Goal: Transaction & Acquisition: Book appointment/travel/reservation

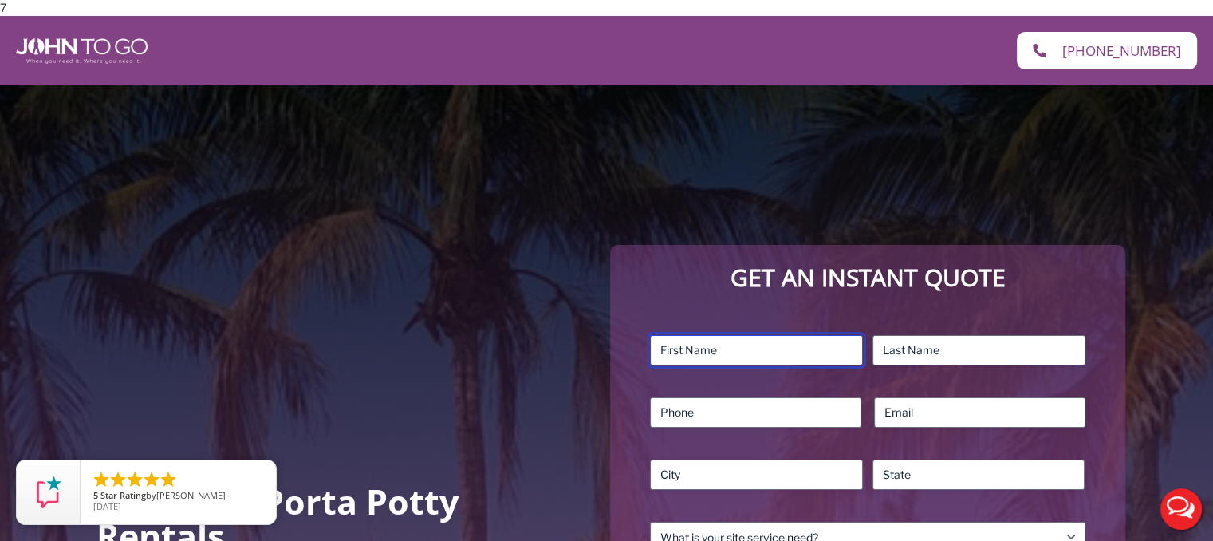
click at [836, 344] on input "First" at bounding box center [756, 350] width 213 height 30
type input "[PERSON_NAME]"
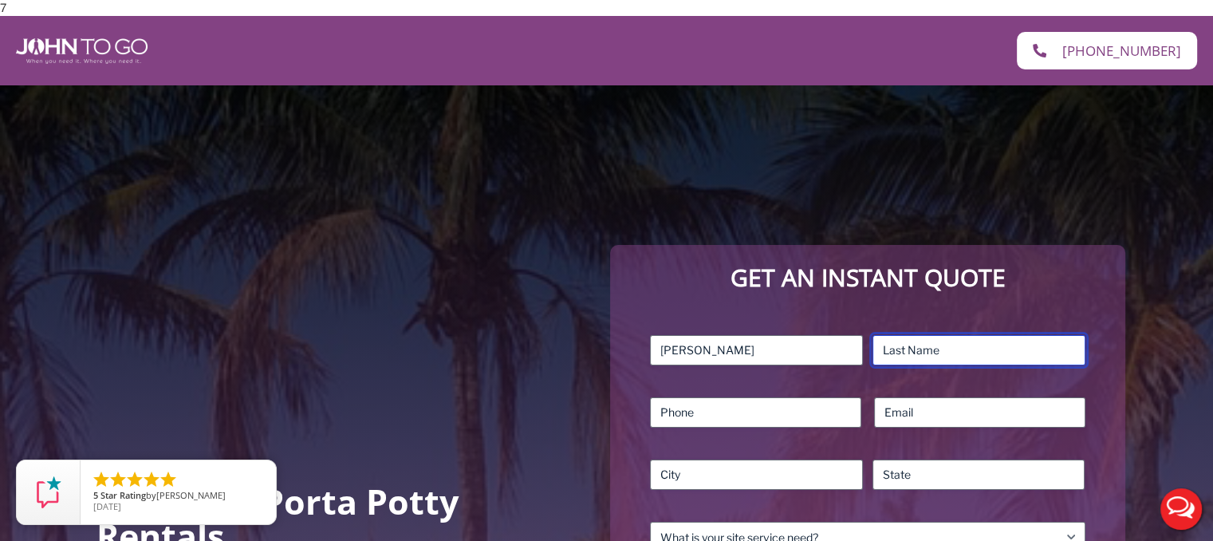
type input "halevi"
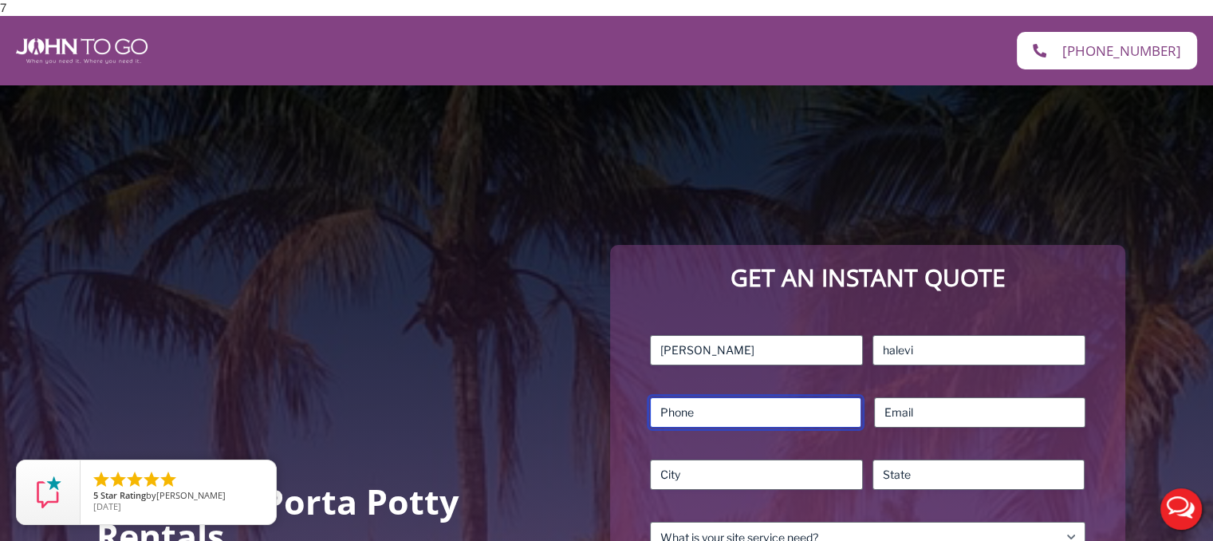
type input "5512387393"
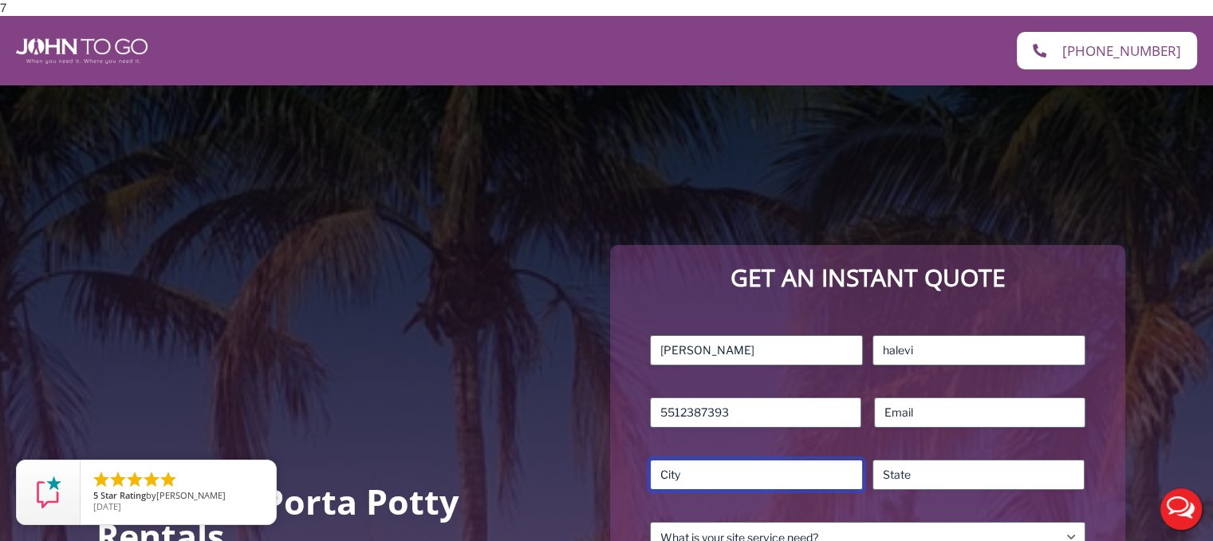
type input "Teaneck"
type input "NJ"
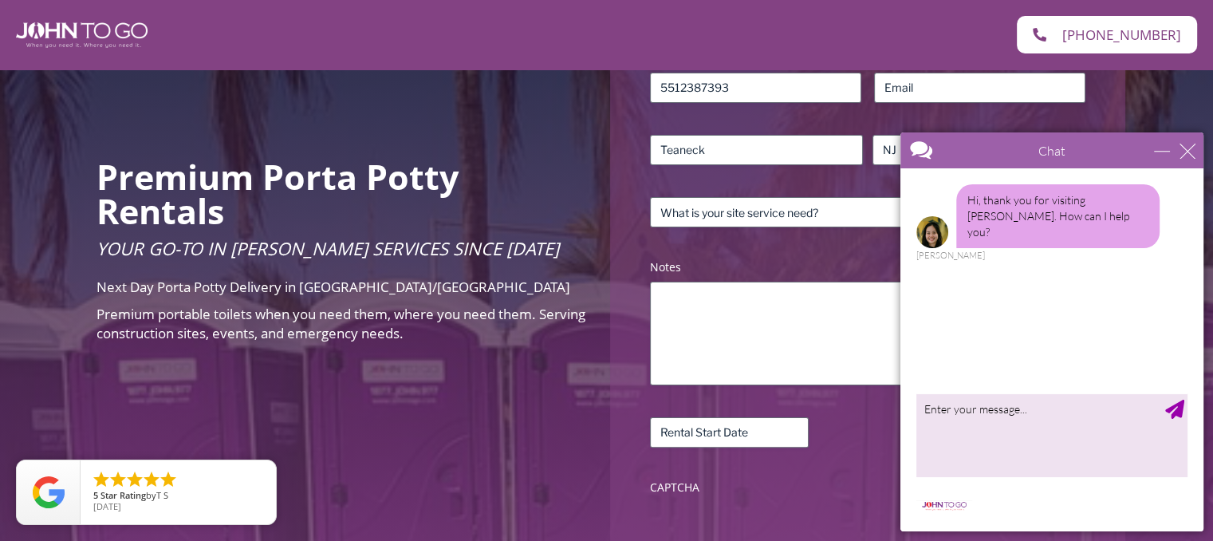
scroll to position [313, 0]
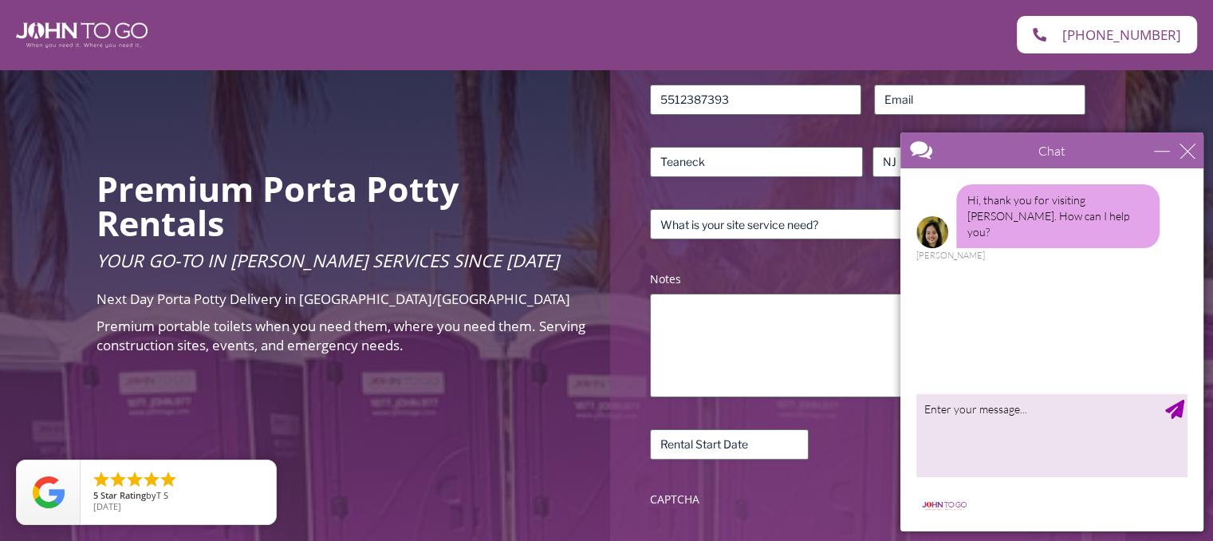
click at [819, 252] on div "Name (Required) [PERSON_NAME] First halevi Last Phone (Required) [PHONE_NUMBER]…" at bounding box center [867, 267] width 450 height 507
click at [817, 215] on select "What is your site service need? Consumer Construction – Commercial Construction…" at bounding box center [867, 224] width 435 height 30
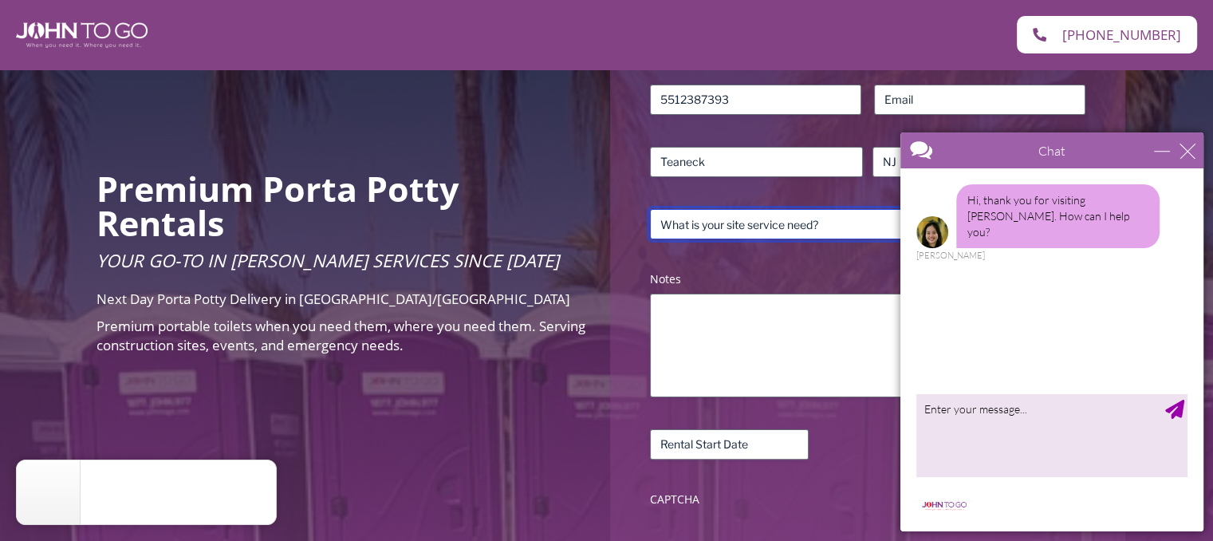
select select "Construction - Residential"
click at [650, 209] on select "What is your site service need? Consumer Construction – Commercial Construction…" at bounding box center [867, 224] width 435 height 30
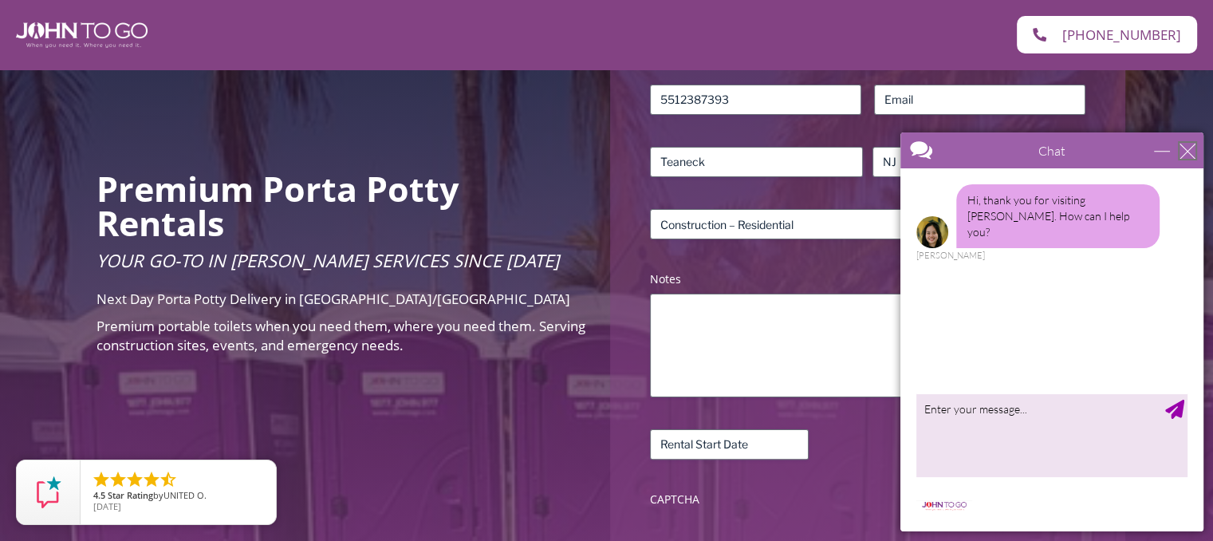
click at [1187, 148] on div "close" at bounding box center [1187, 151] width 16 height 16
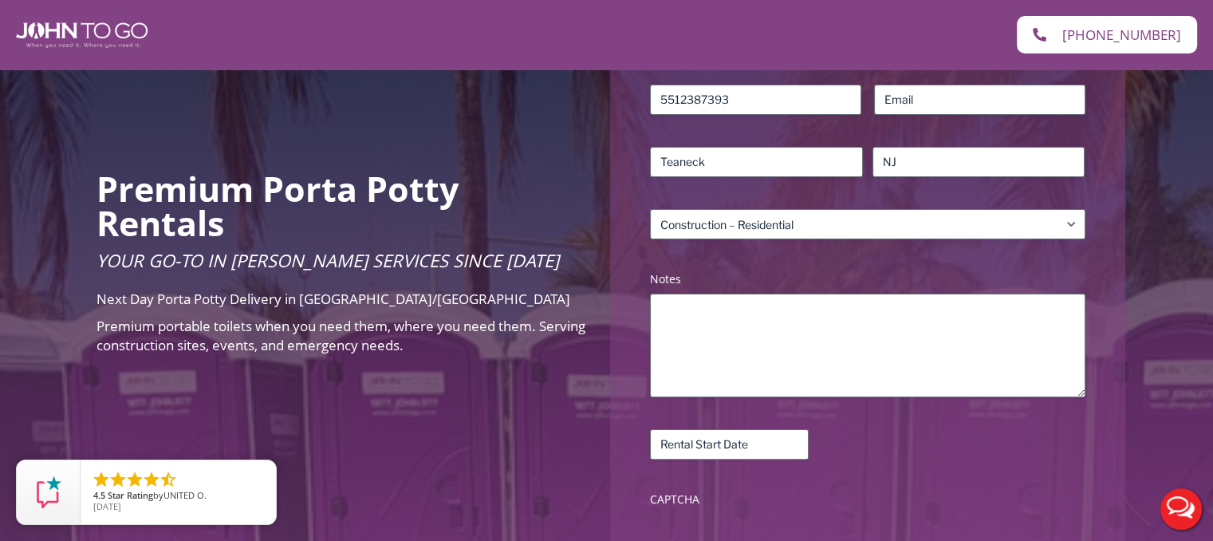
scroll to position [0, 0]
click at [753, 438] on input "Rental Start Date (Required)" at bounding box center [729, 444] width 159 height 30
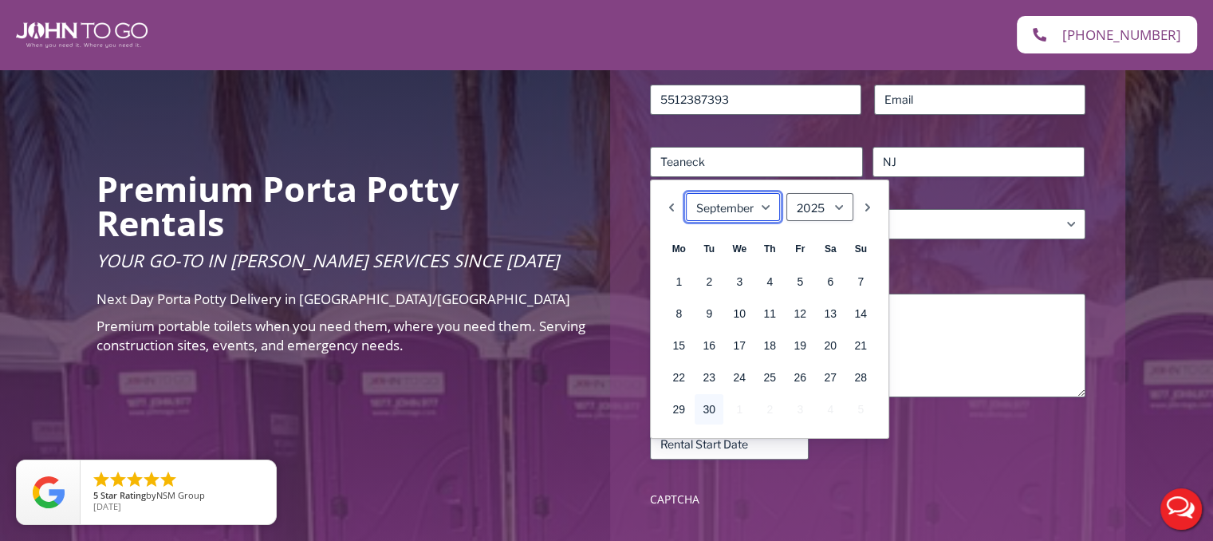
click at [770, 206] on select "January February March April May June July August September October November De…" at bounding box center [733, 207] width 94 height 28
click at [734, 275] on link "1" at bounding box center [739, 281] width 29 height 30
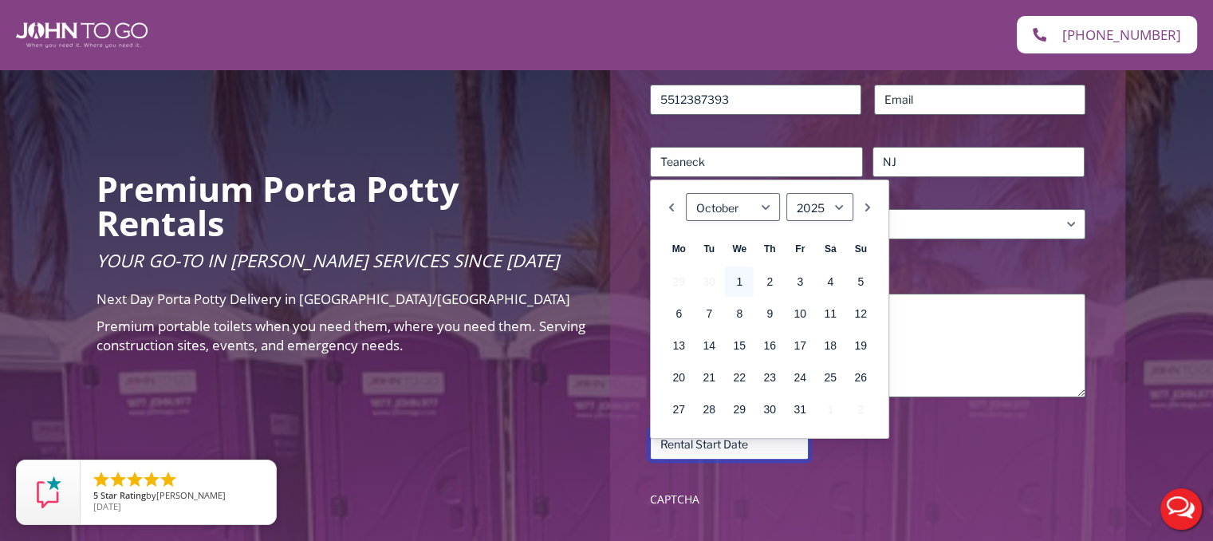
type input "[DATE]"
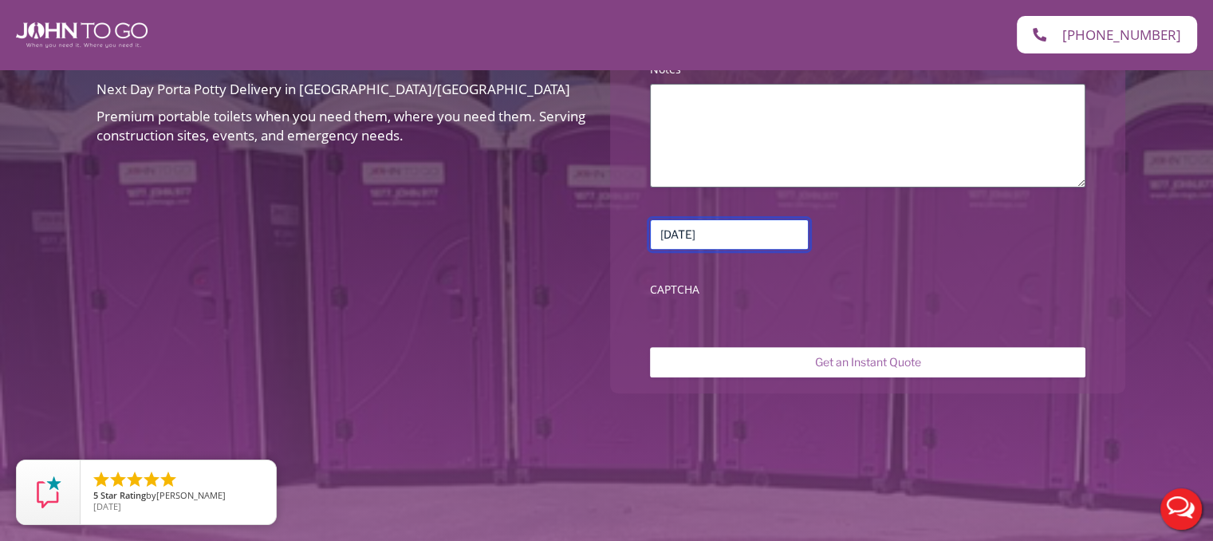
scroll to position [643, 0]
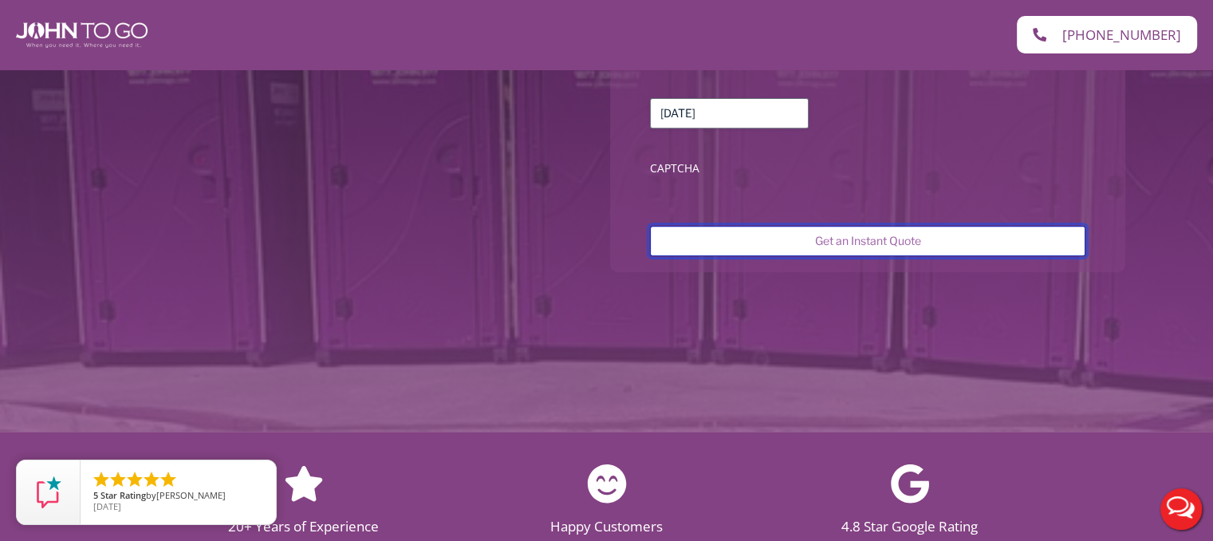
click at [944, 246] on input "Get an Instant Quote" at bounding box center [867, 241] width 435 height 30
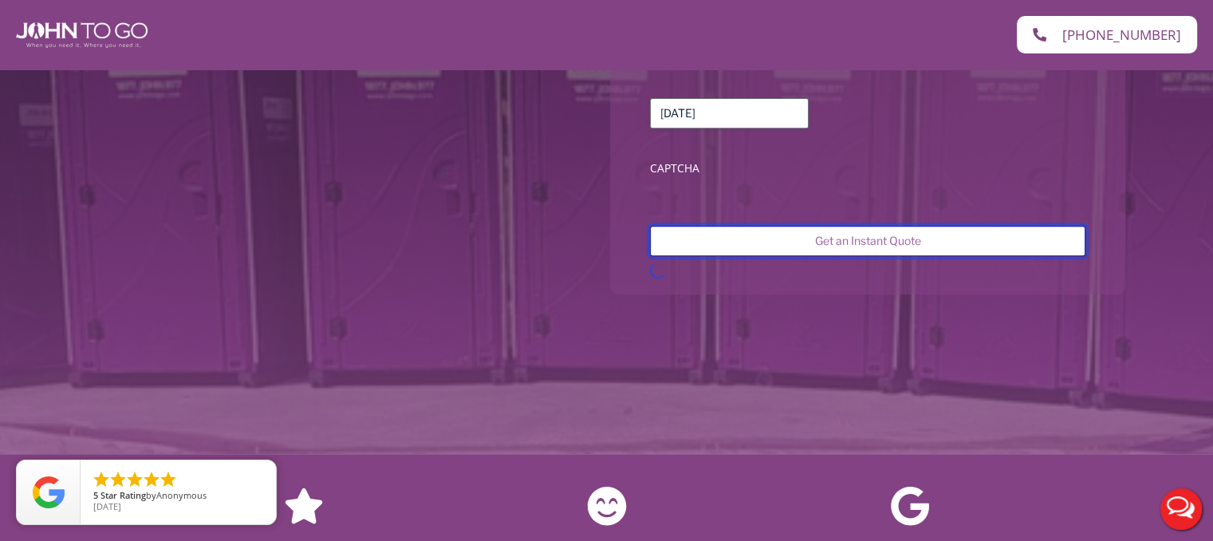
scroll to position [46, 0]
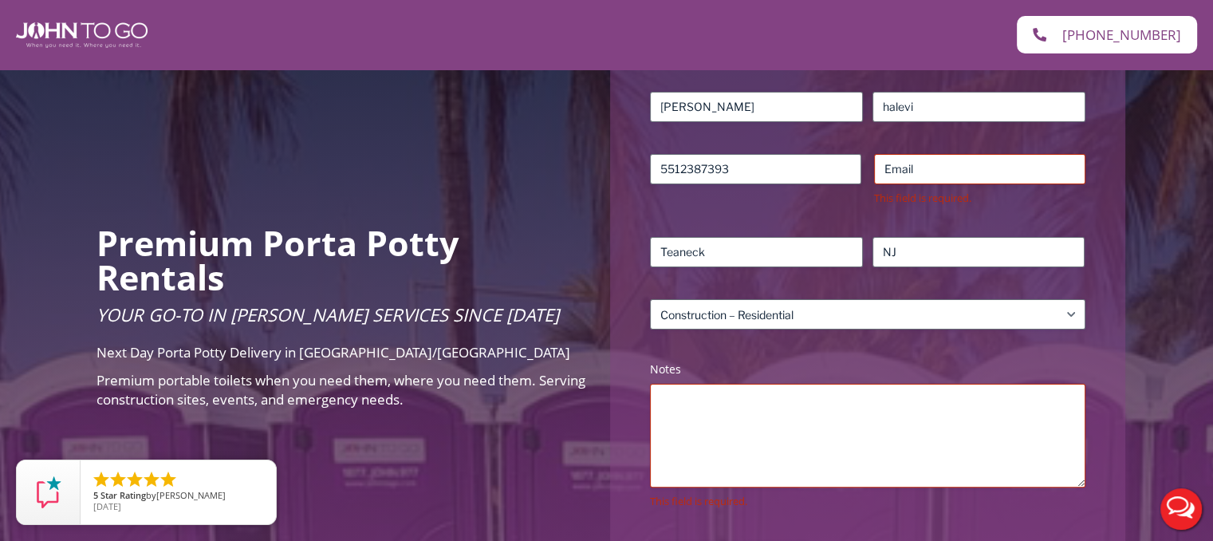
scroll to position [239, 0]
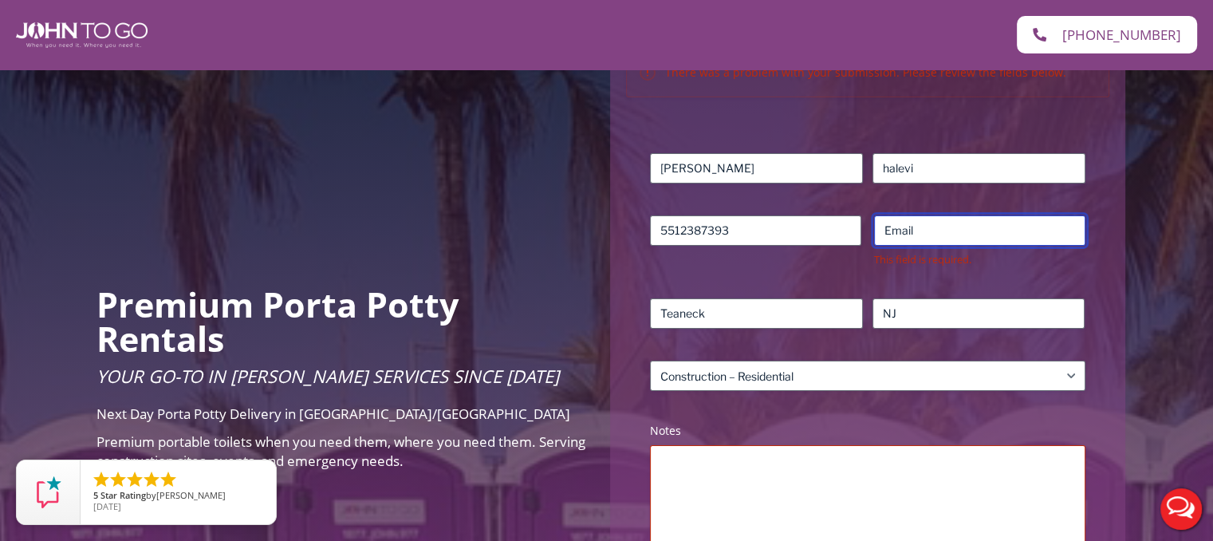
click at [945, 228] on input "Email (Required)" at bounding box center [979, 230] width 211 height 30
type input "JACKIE.NMINFO@GMAIL.COM"
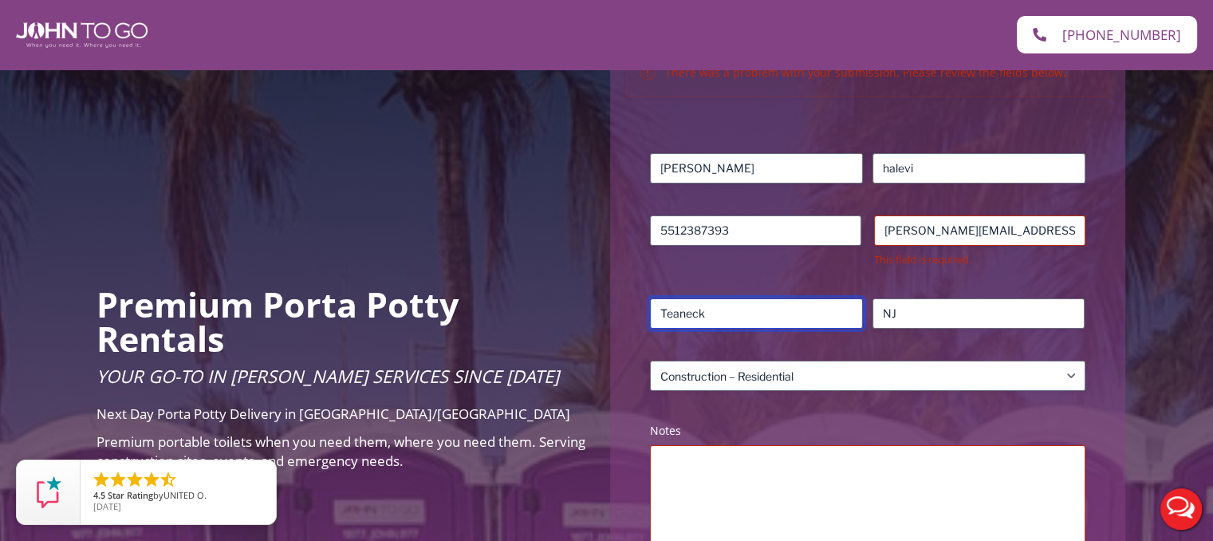
click at [820, 316] on input "Teaneck" at bounding box center [756, 313] width 213 height 30
click at [803, 313] on input "Teaneck" at bounding box center [756, 313] width 213 height 30
click at [795, 314] on input "Teaneck" at bounding box center [756, 313] width 213 height 30
click at [769, 319] on input "Teaneck" at bounding box center [756, 313] width 213 height 30
click at [753, 316] on input "Teaneck" at bounding box center [756, 313] width 213 height 30
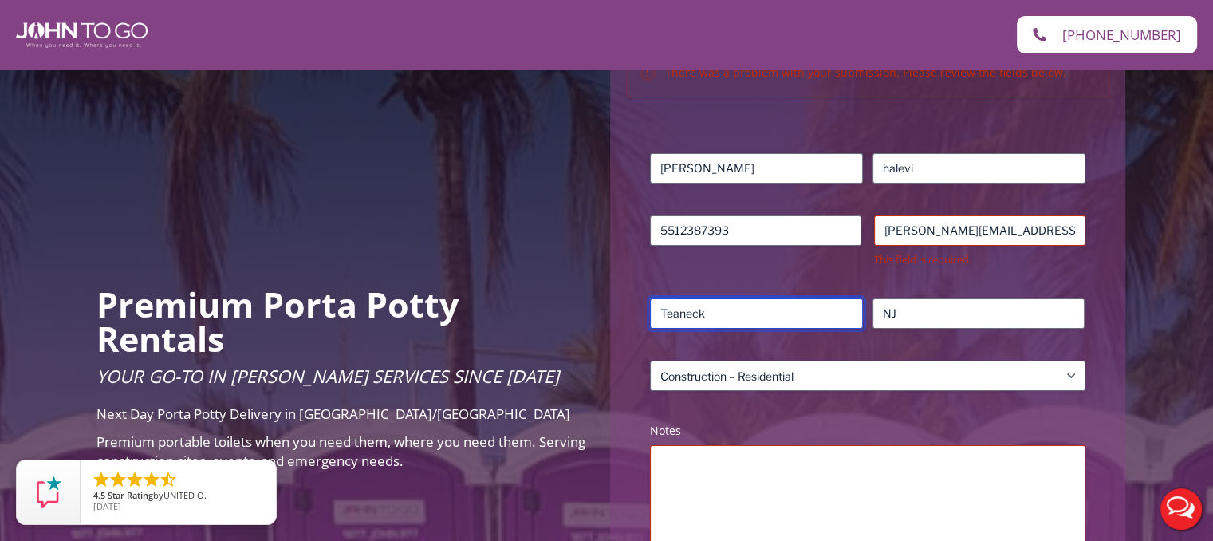
click at [753, 316] on input "Teaneck" at bounding box center [756, 313] width 213 height 30
click at [737, 318] on input "Teaneck" at bounding box center [756, 313] width 213 height 30
click at [722, 318] on input "Teaneck" at bounding box center [756, 313] width 213 height 30
click at [689, 313] on input "Teaneck" at bounding box center [756, 313] width 213 height 30
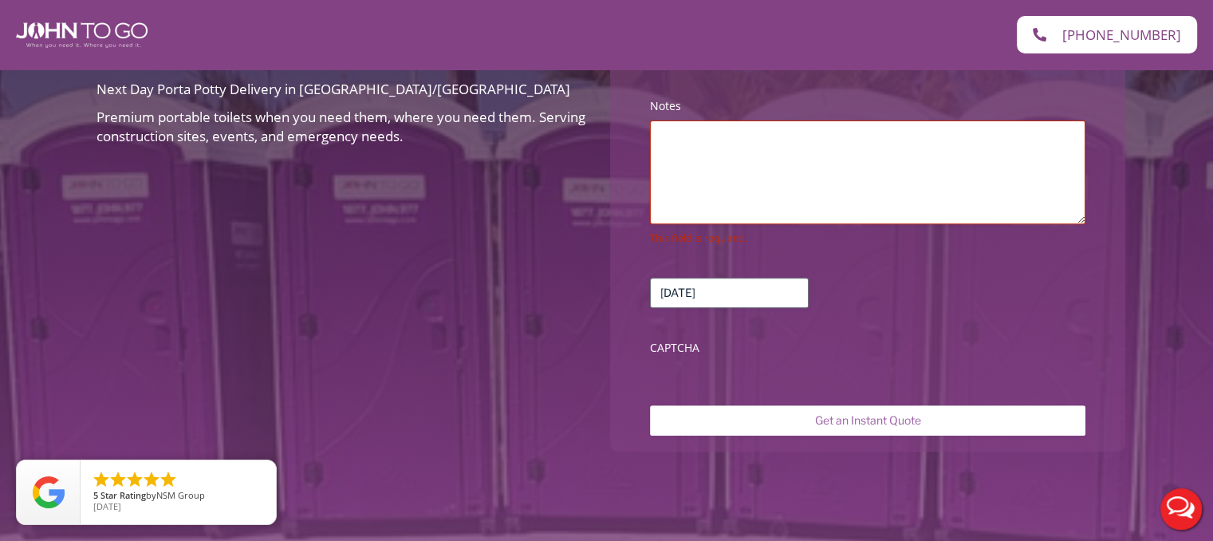
scroll to position [574, 0]
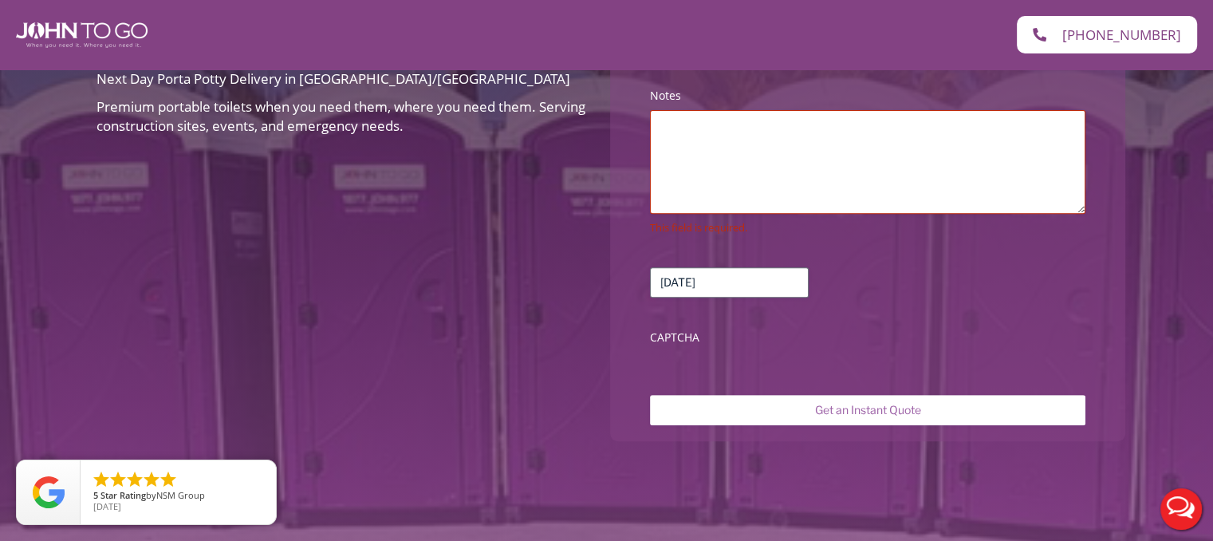
type input "DEMAREST"
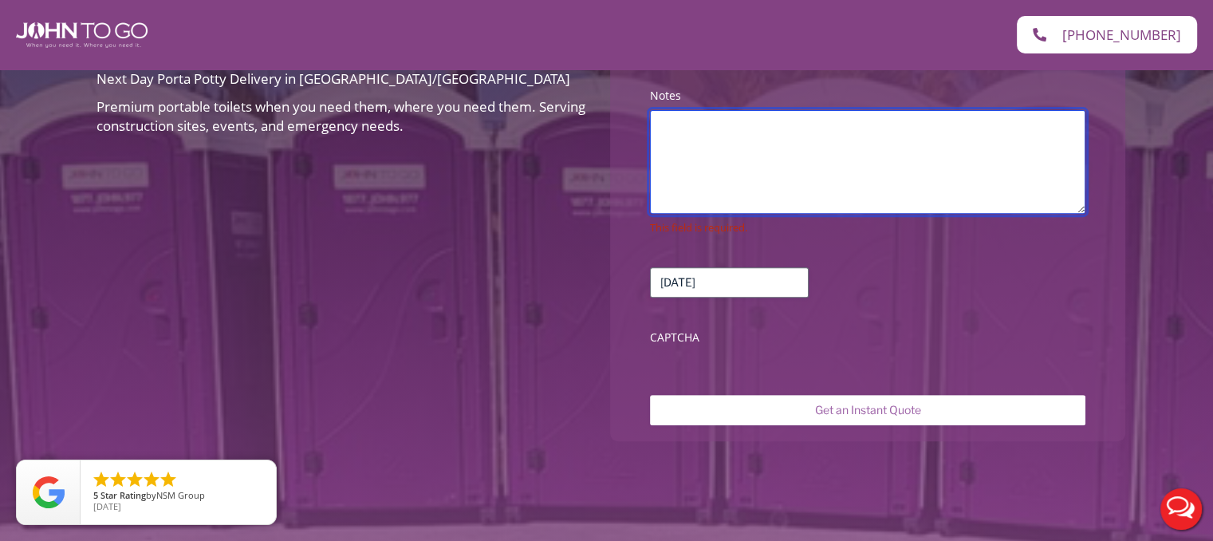
click at [1022, 166] on textarea "Notes (Required)" at bounding box center [867, 162] width 435 height 104
type textarea "THIS IS FORF A RESIDENTIAL CONSTRUCTION JOB"
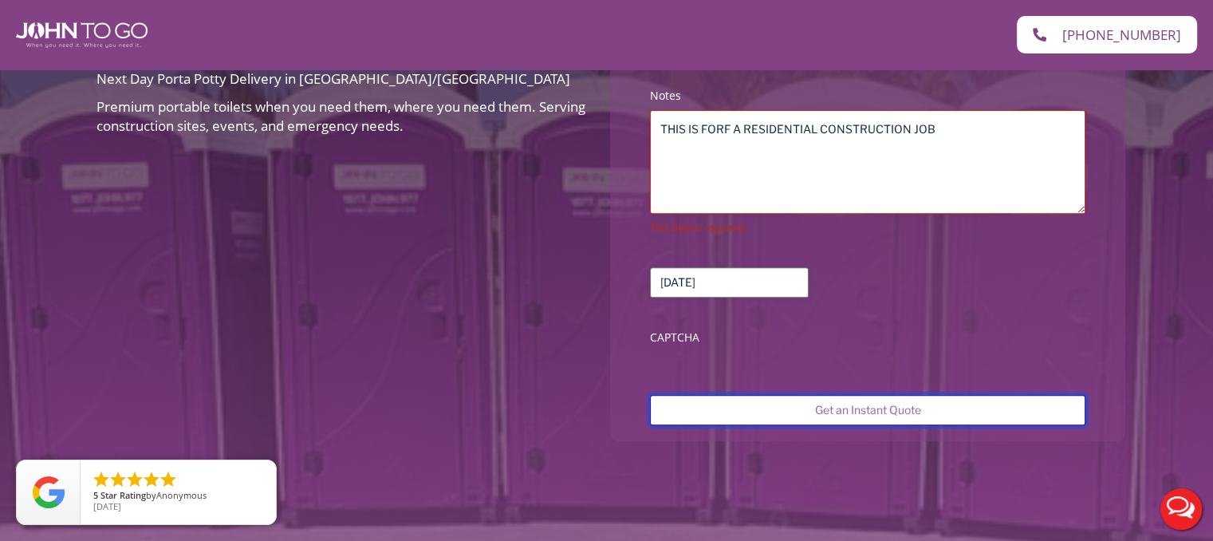
click at [957, 423] on input "Get an Instant Quote" at bounding box center [867, 410] width 435 height 30
